Goal: Task Accomplishment & Management: Complete application form

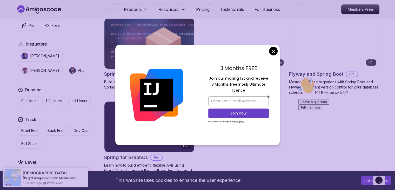
scroll to position [393, 0]
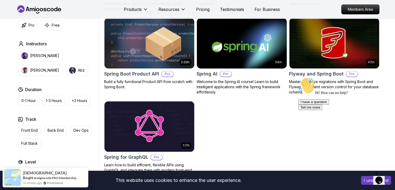
click at [272, 52] on body "This website uses cookies to enhance the user experience. I understand Products…" at bounding box center [197, 31] width 395 height 849
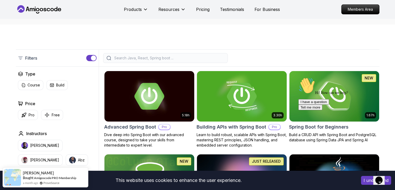
scroll to position [0, 0]
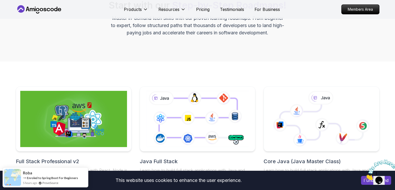
scroll to position [60, 0]
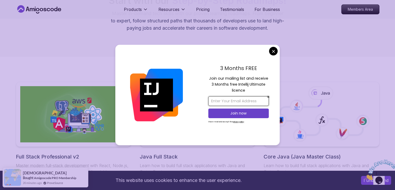
click at [247, 101] on input "email" at bounding box center [238, 101] width 61 height 10
type input "[EMAIL_ADDRESS][DOMAIN_NAME]"
click at [246, 113] on p "Join now" at bounding box center [238, 112] width 49 height 5
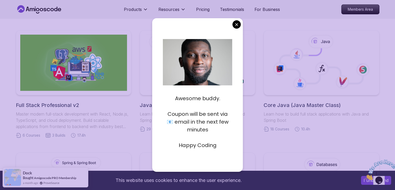
scroll to position [126, 0]
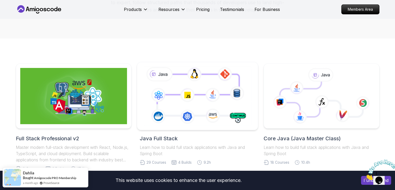
scroll to position [77, 0]
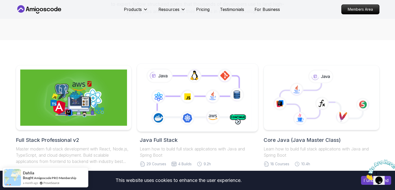
click at [230, 100] on icon at bounding box center [198, 97] width 110 height 61
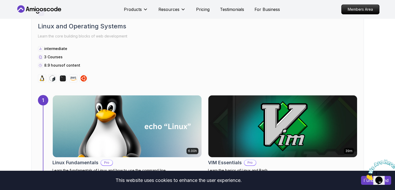
scroll to position [283, 0]
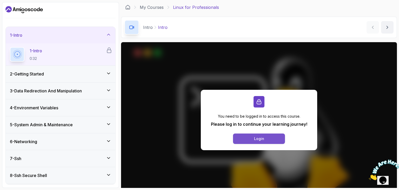
click at [244, 138] on button "Login" at bounding box center [259, 138] width 52 height 10
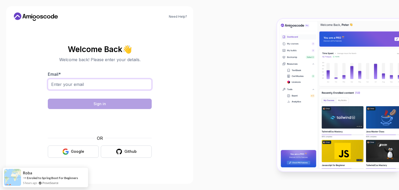
click at [131, 82] on input "Email *" at bounding box center [100, 84] width 104 height 11
type input "[EMAIL_ADDRESS][DOMAIN_NAME]"
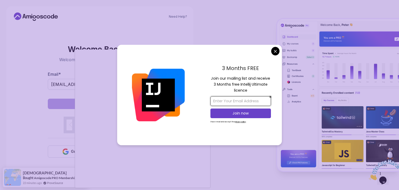
click at [221, 104] on input "email" at bounding box center [241, 101] width 61 height 10
type input "[EMAIL_ADDRESS][DOMAIN_NAME]"
click at [238, 113] on p "Join now" at bounding box center [240, 112] width 49 height 5
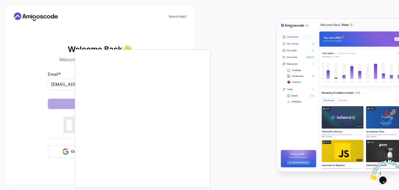
click at [238, 27] on body "Need Help? Welcome Back 👋 Welcome back! Please enter your details. Email * raje…" at bounding box center [199, 95] width 399 height 190
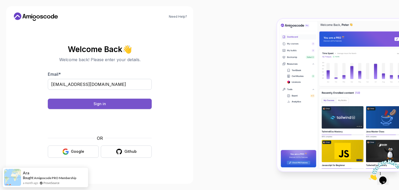
click at [139, 105] on button "Sign in" at bounding box center [100, 103] width 104 height 10
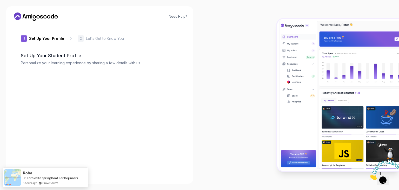
type input "sunnyeagle75ab7"
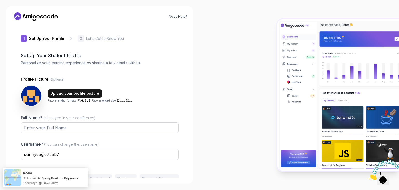
click at [89, 92] on div "Upload your profile picture" at bounding box center [74, 93] width 49 height 5
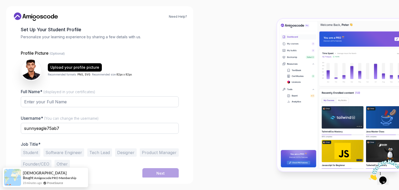
scroll to position [27, 0]
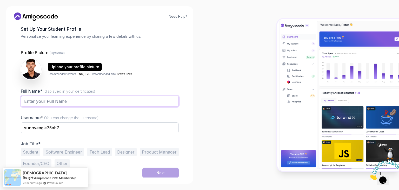
click at [112, 102] on input "Full Name* (displayed in your certificates)" at bounding box center [100, 101] width 158 height 11
type input "NALLABOTHULA RAJESH"
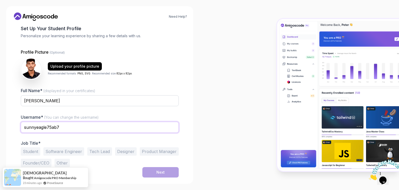
drag, startPoint x: 106, startPoint y: 129, endPoint x: 9, endPoint y: 130, distance: 96.7
click at [9, 130] on div "Need Help? 1 Set Up Your Profile 1 Set Up Your Profile 2 Let's Get to Know You …" at bounding box center [99, 94] width 187 height 177
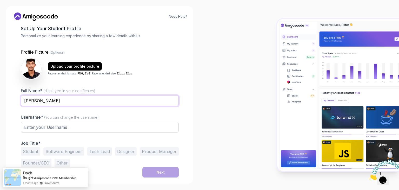
drag, startPoint x: 78, startPoint y: 103, endPoint x: 16, endPoint y: 105, distance: 61.6
click at [16, 105] on div "1 Set Up Your Profile 1 Set Up Your Profile 2 Let's Get to Know You Set Up Your…" at bounding box center [99, 74] width 175 height 152
click at [28, 129] on input "text" at bounding box center [100, 127] width 158 height 11
paste input "NALLABOTHULA RAJESH"
type input "NALLABOTHULA RAJESH"
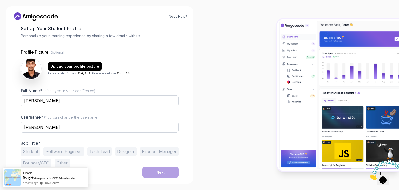
click at [59, 152] on button "Software Engineer" at bounding box center [63, 151] width 41 height 8
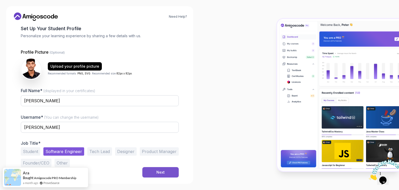
click at [163, 171] on div "Next" at bounding box center [160, 171] width 8 height 5
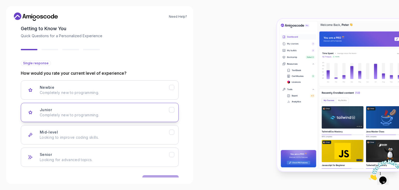
scroll to position [43, 0]
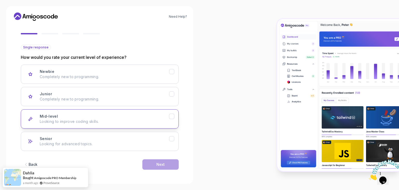
click at [108, 120] on p "Looking to improve coding skills." at bounding box center [104, 121] width 129 height 5
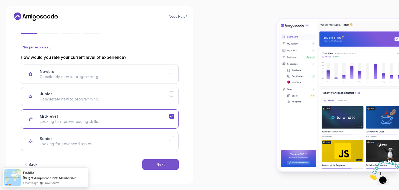
click at [149, 162] on button "Next" at bounding box center [160, 164] width 36 height 10
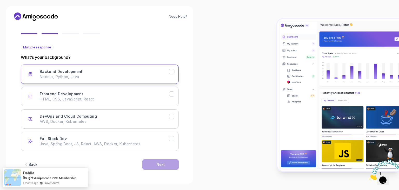
click at [100, 73] on div "Backend Development Node.js, Python, Java" at bounding box center [104, 74] width 129 height 10
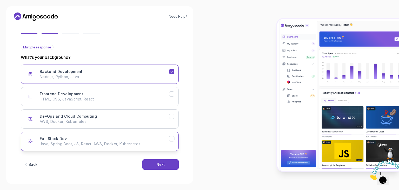
click at [137, 142] on p "Java, Spring Boot, JS, React, AWS, Docker, Kubernetes" at bounding box center [104, 143] width 129 height 5
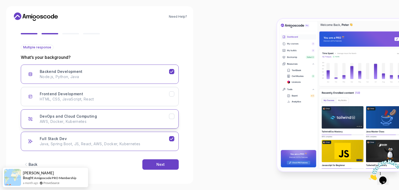
click at [168, 123] on p "AWS, Docker, Kubernetes" at bounding box center [104, 121] width 129 height 5
click at [158, 164] on div "Next" at bounding box center [160, 164] width 8 height 5
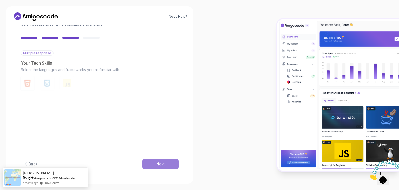
scroll to position [37, 0]
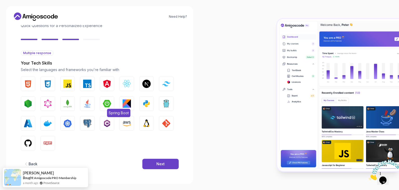
click at [108, 98] on button "Spring Boot" at bounding box center [107, 103] width 15 height 15
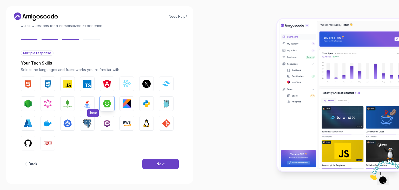
click at [84, 104] on img "button" at bounding box center [87, 103] width 8 height 8
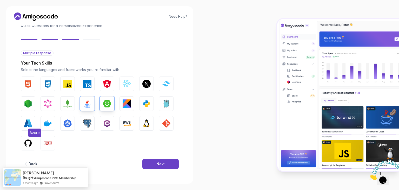
click at [31, 121] on img "button" at bounding box center [28, 123] width 8 height 8
click at [29, 139] on img "button" at bounding box center [28, 143] width 8 height 8
click at [33, 83] on button "HTML" at bounding box center [28, 83] width 15 height 15
click at [47, 86] on img "button" at bounding box center [48, 84] width 8 height 8
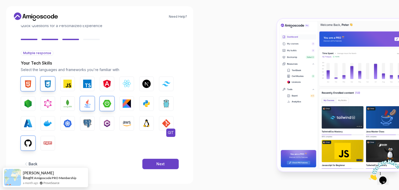
click at [162, 120] on img "button" at bounding box center [166, 123] width 8 height 8
click at [159, 127] on button "GIT" at bounding box center [166, 123] width 15 height 15
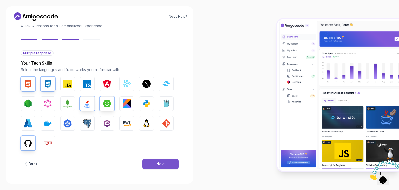
click at [154, 165] on button "Next" at bounding box center [160, 164] width 36 height 10
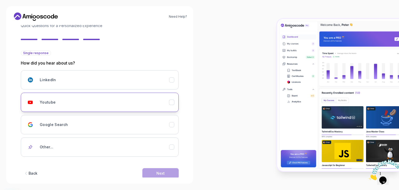
click at [110, 97] on div "Youtube" at bounding box center [104, 102] width 129 height 10
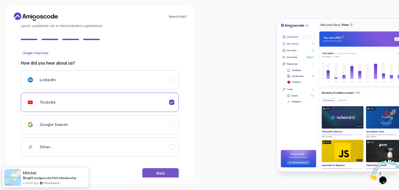
click at [155, 172] on button "Next" at bounding box center [160, 173] width 36 height 10
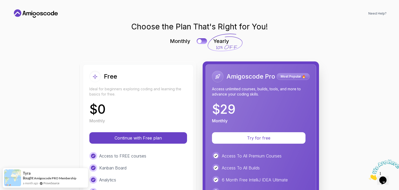
scroll to position [0, 0]
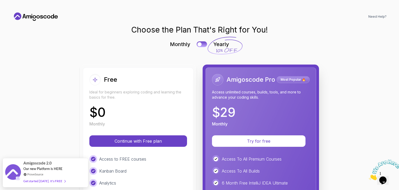
click at [213, 47] on icon at bounding box center [225, 45] width 36 height 19
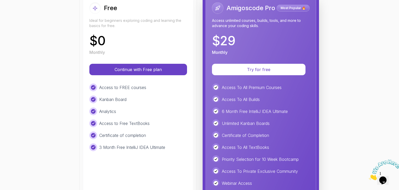
scroll to position [68, 0]
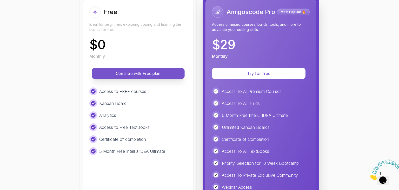
click at [157, 71] on p "Continue with Free plan" at bounding box center [138, 73] width 81 height 6
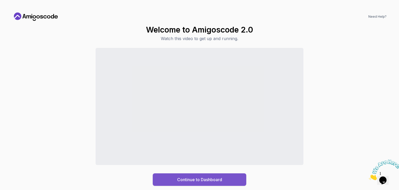
click at [184, 179] on div "Continue to Dashboard" at bounding box center [199, 179] width 45 height 6
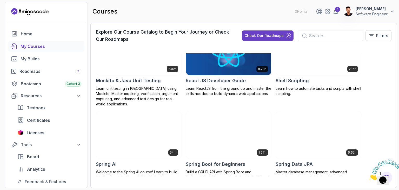
scroll to position [884, 0]
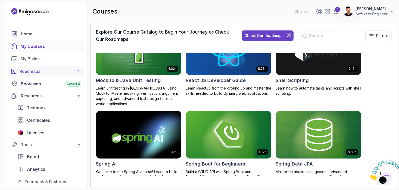
click at [61, 75] on link "Roadmaps 7" at bounding box center [46, 71] width 76 height 10
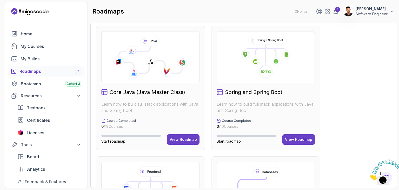
scroll to position [185, 0]
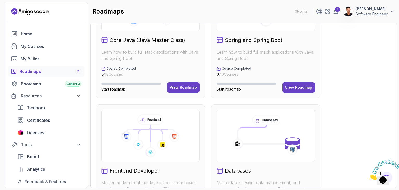
click at [172, 65] on div "Core Java (Java Master Class) Learn how to build full stack applications with J…" at bounding box center [150, 36] width 109 height 124
click at [178, 85] on div "View Roadmap" at bounding box center [183, 87] width 27 height 5
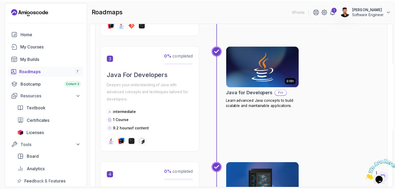
scroll to position [294, 0]
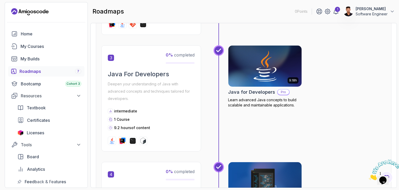
click at [275, 62] on img at bounding box center [265, 65] width 77 height 43
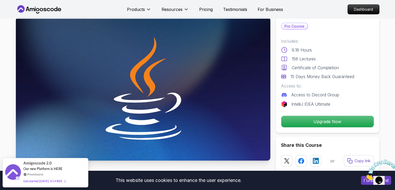
scroll to position [14, 0]
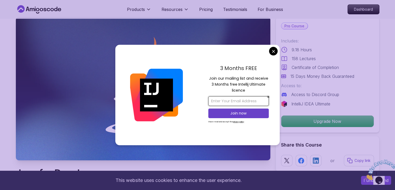
click at [235, 100] on input "email" at bounding box center [238, 101] width 61 height 10
type input "[EMAIL_ADDRESS][DOMAIN_NAME]"
click at [233, 113] on p "Join now" at bounding box center [238, 112] width 49 height 5
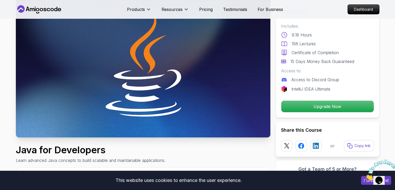
scroll to position [38, 0]
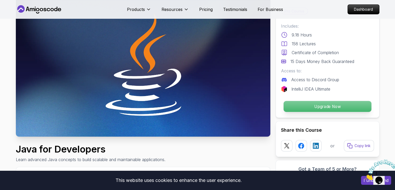
click at [302, 106] on p "Upgrade Now" at bounding box center [328, 106] width 88 height 11
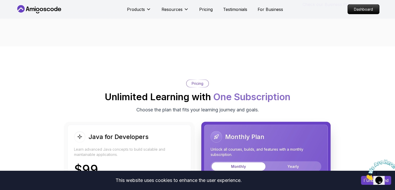
scroll to position [1157, 0]
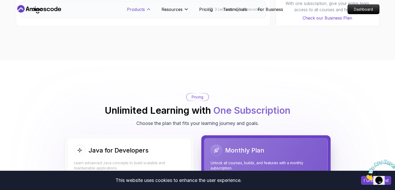
click at [137, 7] on p "Products" at bounding box center [136, 9] width 18 height 6
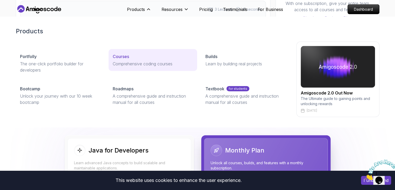
click at [135, 57] on div "Courses" at bounding box center [153, 56] width 80 height 6
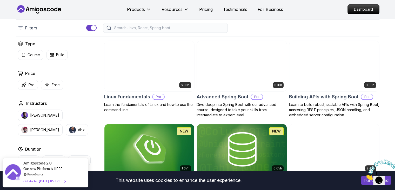
scroll to position [124, 0]
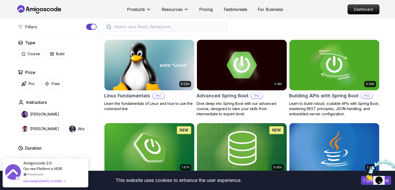
click at [29, 74] on h2 "Price" at bounding box center [30, 72] width 10 height 6
click at [30, 83] on p "Pro" at bounding box center [32, 83] width 6 height 5
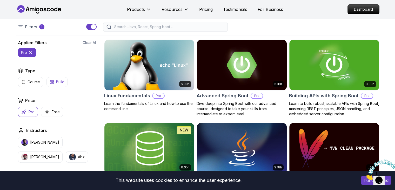
click at [50, 82] on icon "button" at bounding box center [52, 82] width 4 height 4
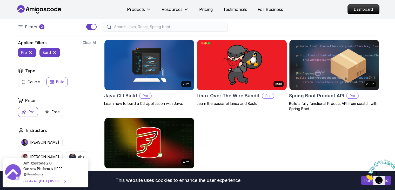
click at [30, 54] on icon at bounding box center [30, 52] width 5 height 5
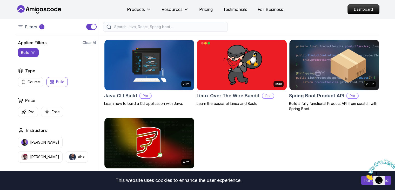
click at [34, 53] on icon at bounding box center [32, 52] width 5 height 5
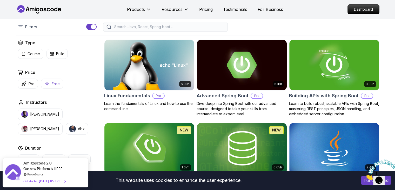
click at [54, 84] on p "Free" at bounding box center [56, 83] width 8 height 5
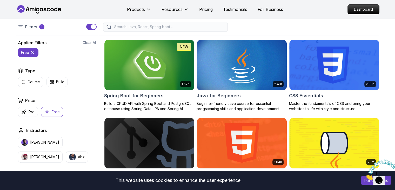
click at [144, 111] on div "1.67h NEW Spring Boot for Beginners Build a CRUD API with Spring Boot and Postg…" at bounding box center [241, 190] width 275 height 300
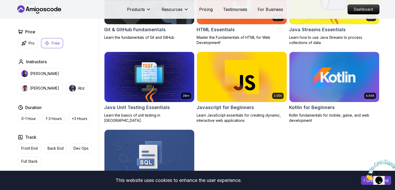
scroll to position [288, 0]
